Goal: Use online tool/utility: Utilize a website feature to perform a specific function

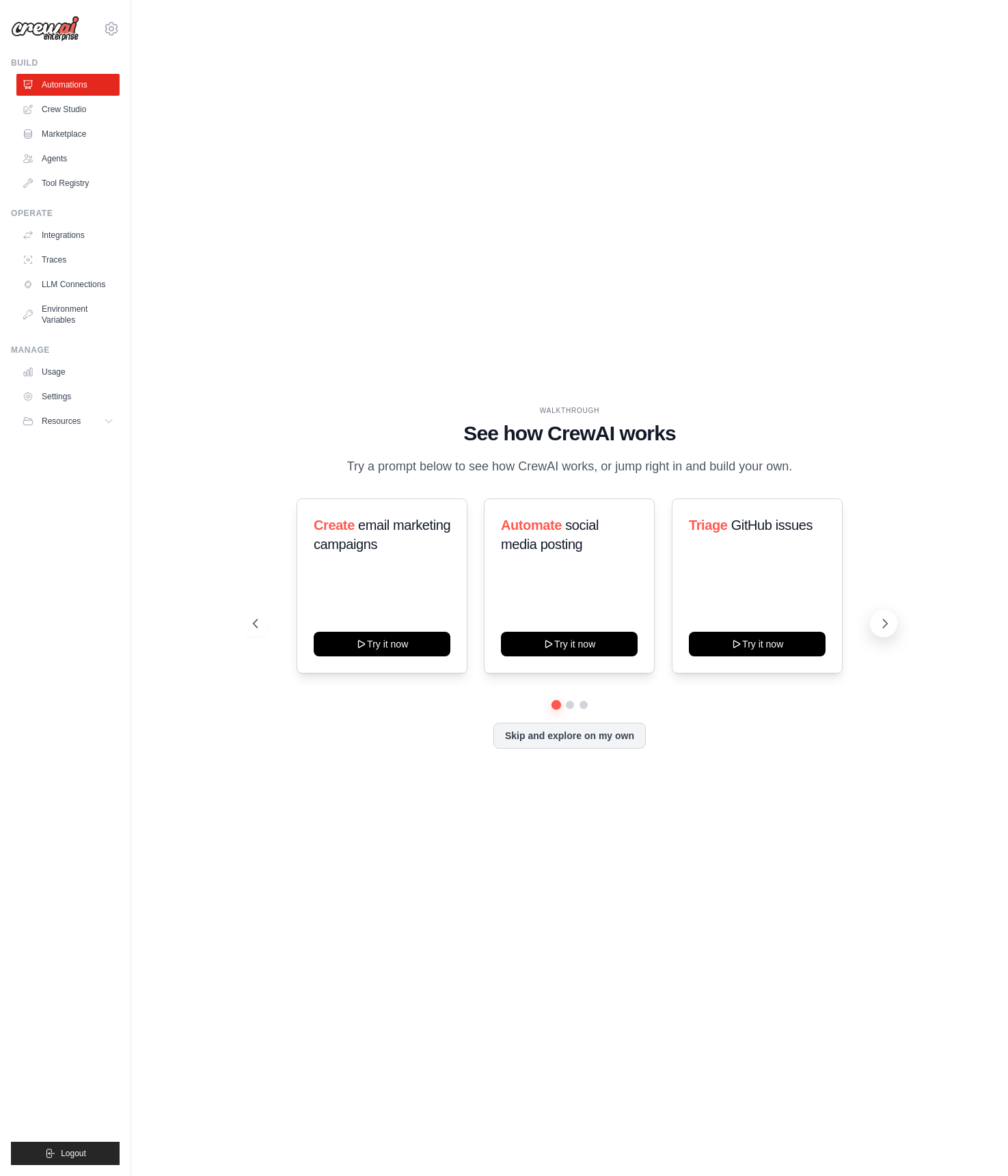
click at [882, 631] on icon at bounding box center [885, 623] width 14 height 14
click at [68, 107] on link "Crew Studio" at bounding box center [69, 109] width 103 height 22
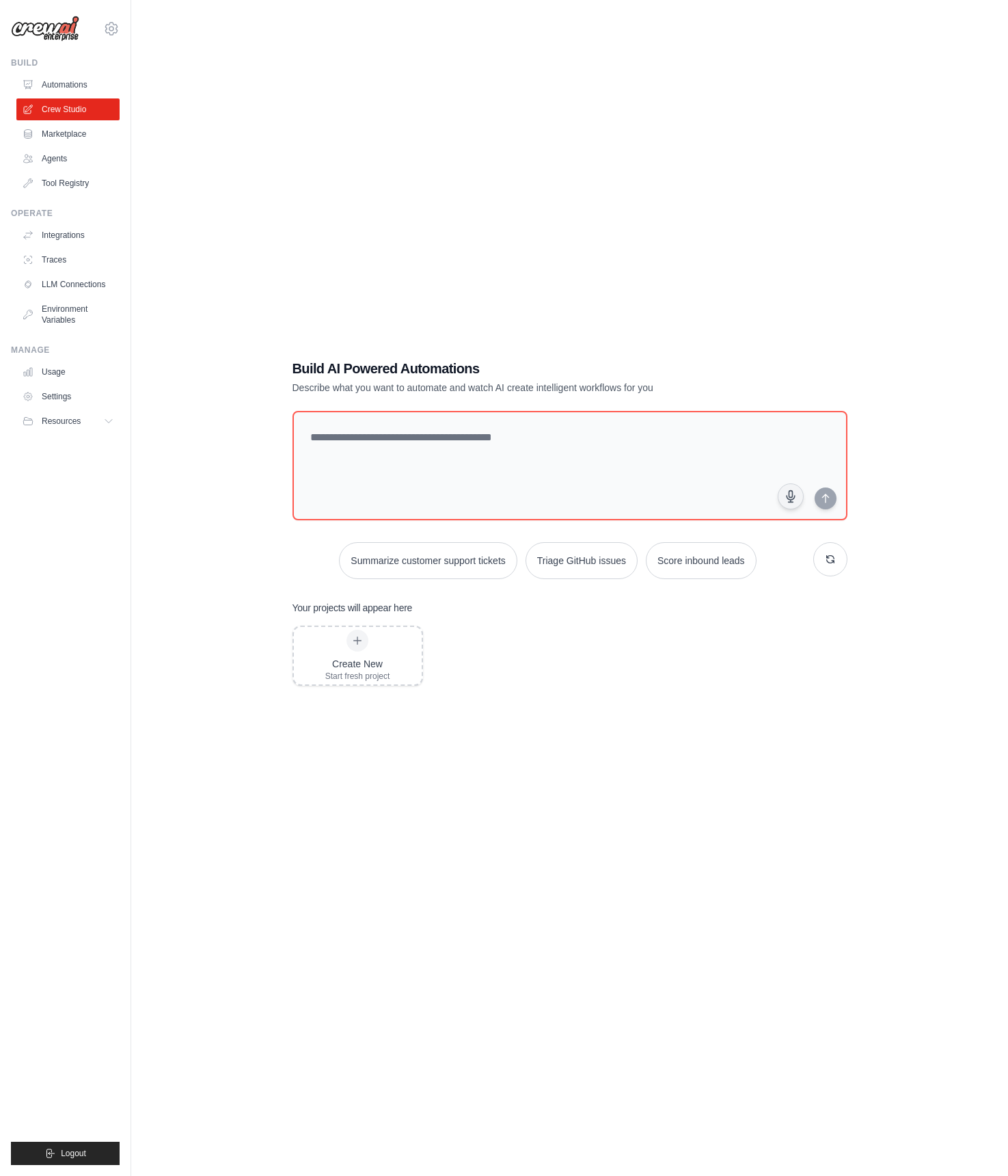
click at [761, 34] on div "Build AI Powered Automations Describe what you want to automate and watch AI cr…" at bounding box center [569, 601] width 833 height 1176
